Goal: Transaction & Acquisition: Purchase product/service

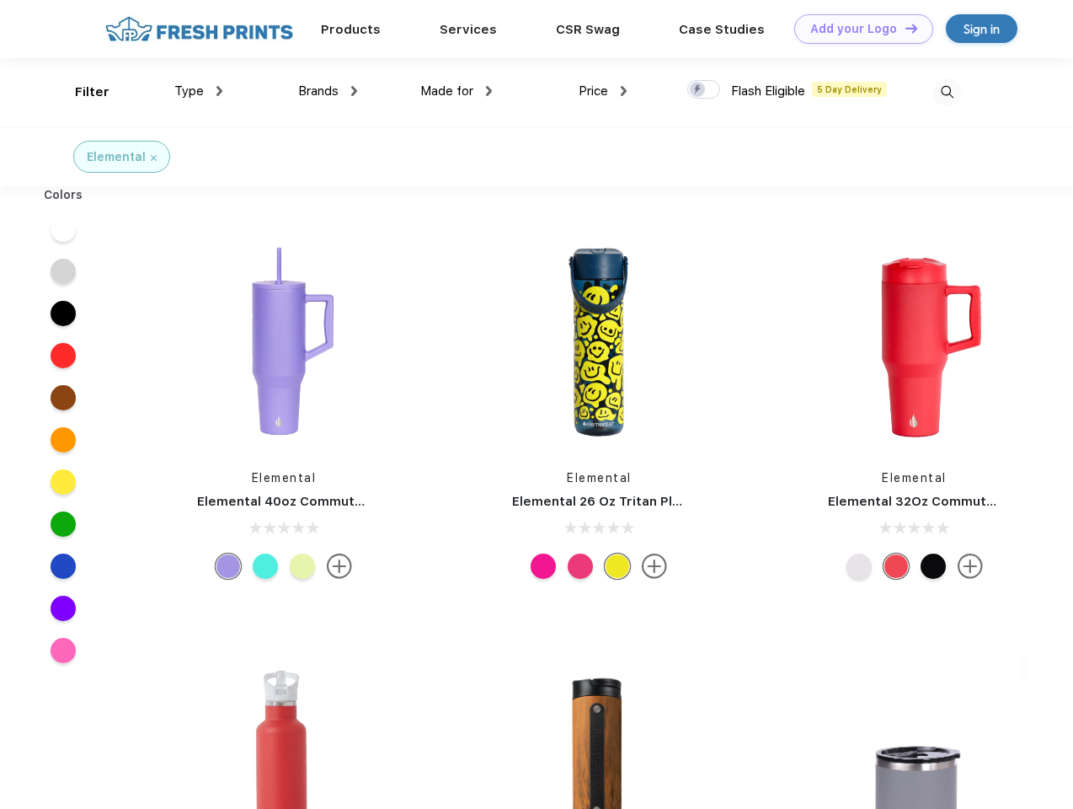
click at [858, 29] on link "Add your Logo Design Tool" at bounding box center [863, 28] width 139 height 29
click at [0, 0] on div "Design Tool" at bounding box center [0, 0] width 0 height 0
click at [904, 28] on link "Add your Logo Design Tool" at bounding box center [863, 28] width 139 height 29
click at [81, 92] on div "Filter" at bounding box center [92, 92] width 35 height 19
click at [199, 91] on span "Type" at bounding box center [188, 90] width 29 height 15
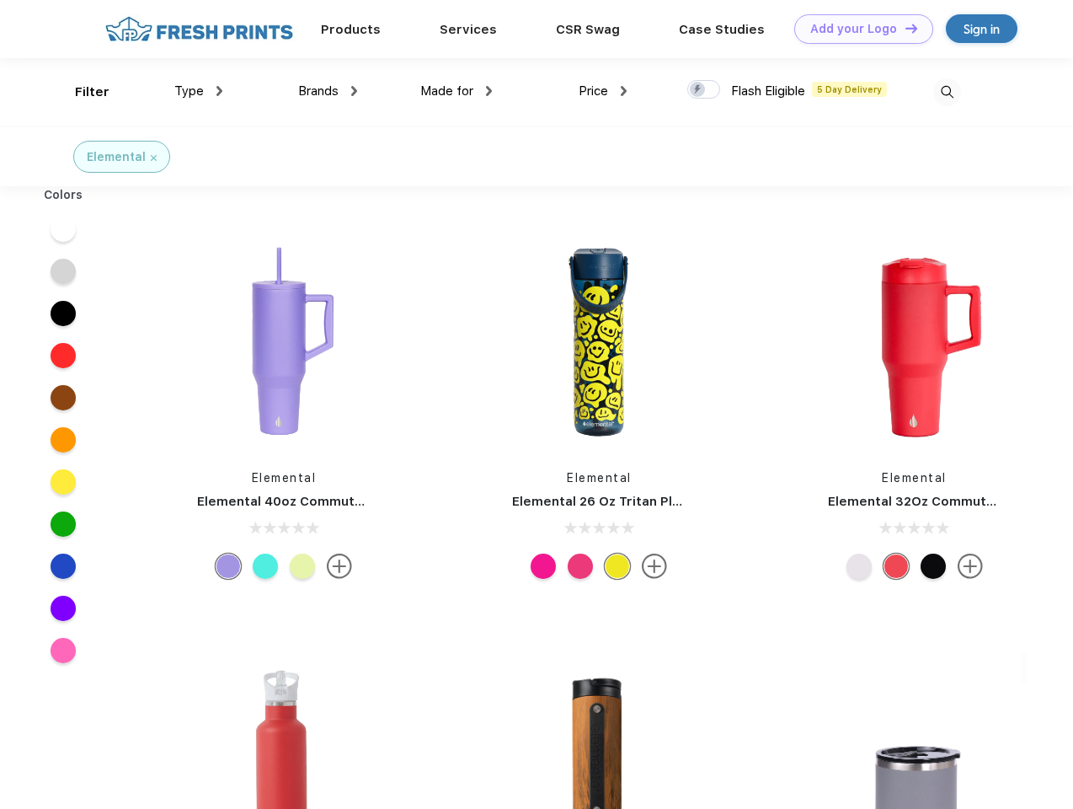
click at [328, 91] on span "Brands" at bounding box center [318, 90] width 40 height 15
click at [457, 91] on span "Made for" at bounding box center [446, 90] width 53 height 15
click at [603, 91] on span "Price" at bounding box center [593, 90] width 29 height 15
click at [704, 90] on div at bounding box center [703, 89] width 33 height 19
click at [698, 90] on input "checkbox" at bounding box center [692, 84] width 11 height 11
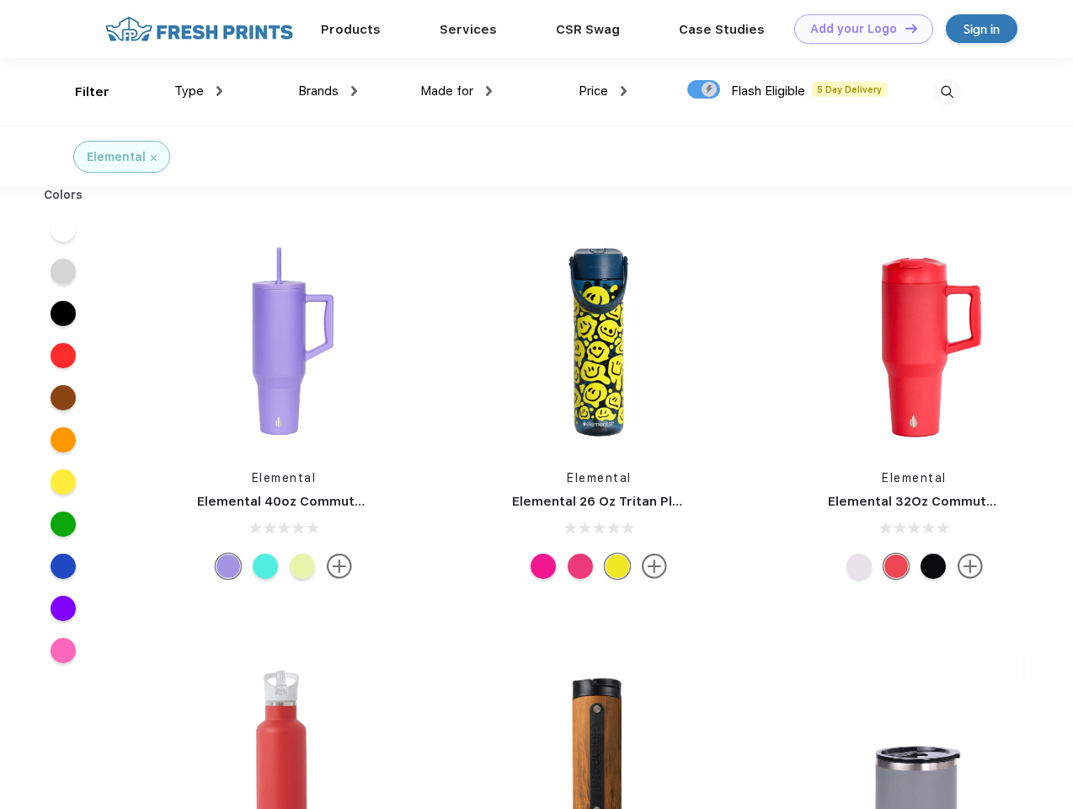
click at [947, 92] on img at bounding box center [947, 92] width 28 height 28
